Goal: Information Seeking & Learning: Check status

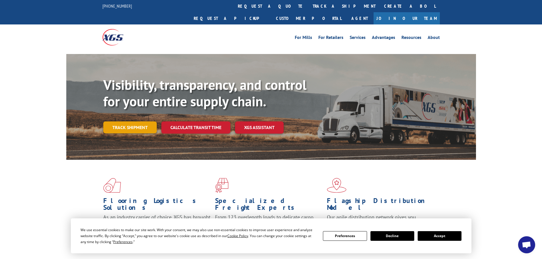
click at [133, 122] on link "Track shipment" at bounding box center [130, 128] width 54 height 12
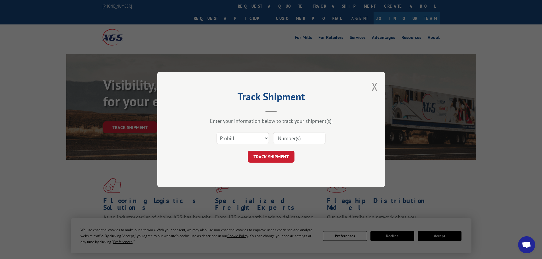
click at [299, 138] on input at bounding box center [299, 138] width 52 height 12
click at [294, 140] on input at bounding box center [299, 138] width 52 height 12
paste input "16944641"
type input "16944641"
click at [264, 160] on button "TRACK SHIPMENT" at bounding box center [271, 157] width 47 height 12
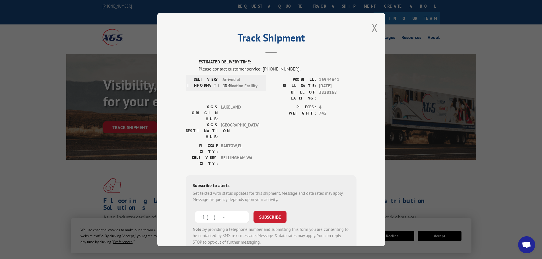
click at [220, 211] on input "+1 (___) ___-____" at bounding box center [222, 217] width 54 height 12
paste input "425) 365-2976"
type input "[PHONE_NUMBER]"
click at [263, 211] on button "SUBSCRIBE" at bounding box center [270, 217] width 33 height 12
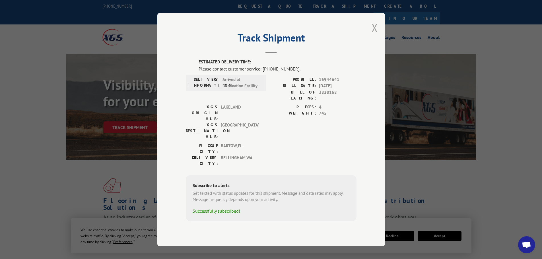
click at [375, 35] on button "Close modal" at bounding box center [375, 27] width 6 height 15
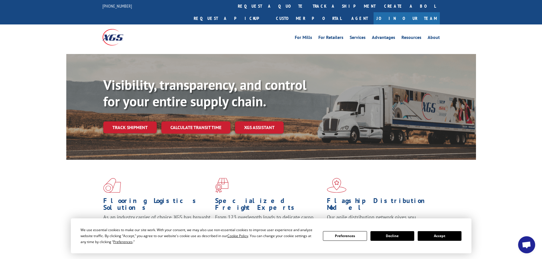
click at [428, 236] on button "Accept" at bounding box center [440, 236] width 44 height 10
